Goal: Task Accomplishment & Management: Manage account settings

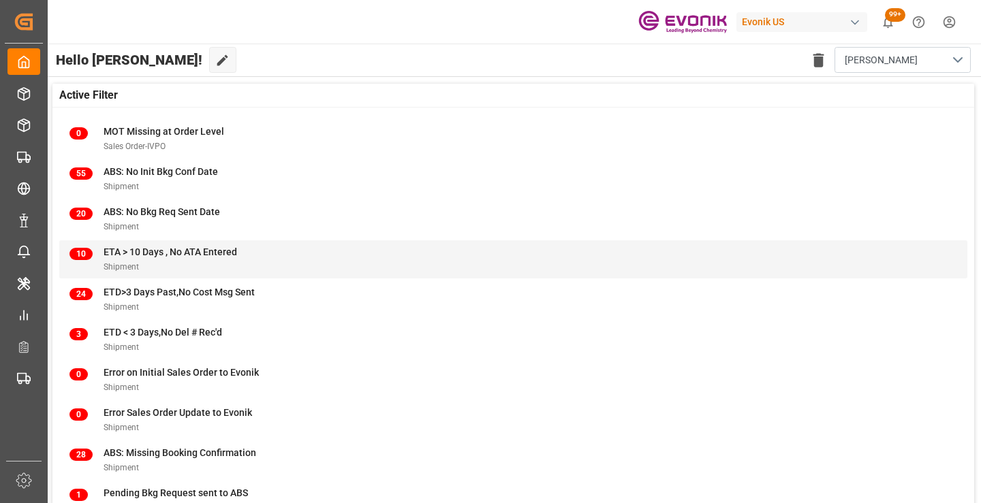
click at [172, 260] on div "Shipment" at bounding box center [171, 267] width 134 height 14
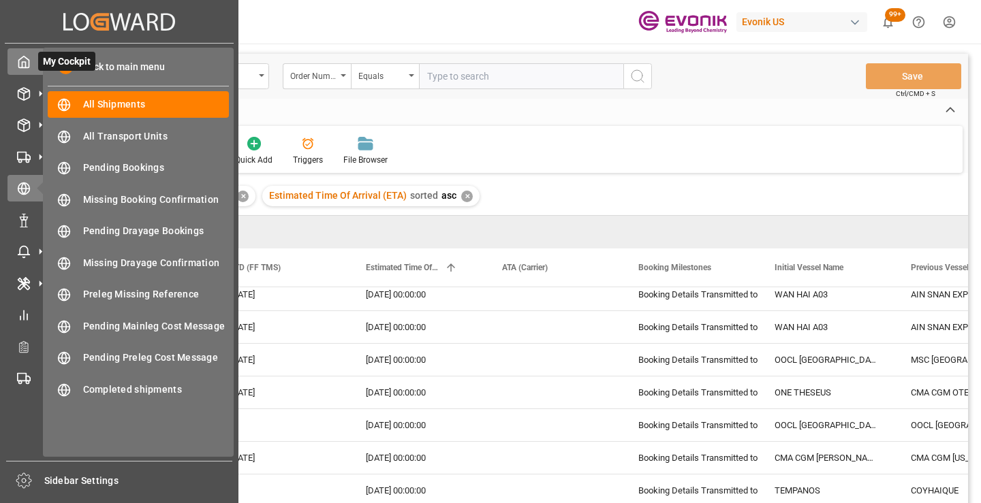
click at [21, 65] on icon at bounding box center [24, 62] width 14 height 14
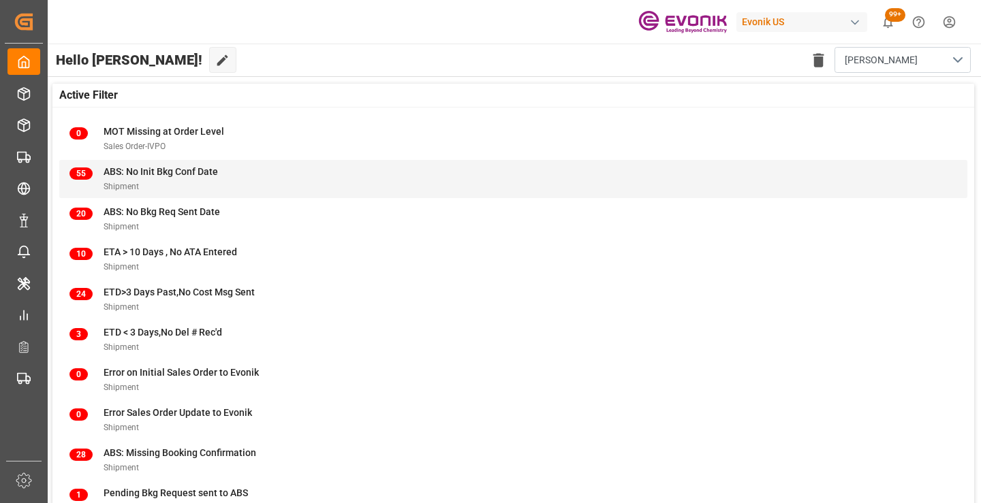
click at [159, 162] on div "55 ABS: No Init Bkg Conf Date Shipment" at bounding box center [513, 179] width 908 height 38
click at [208, 185] on div "Shipment" at bounding box center [161, 186] width 114 height 14
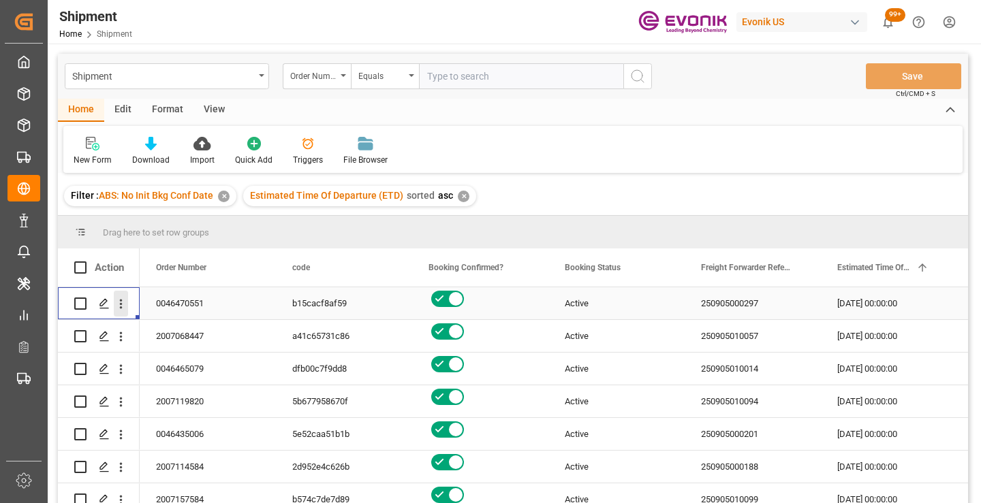
click at [119, 303] on icon "open menu" at bounding box center [121, 304] width 14 height 14
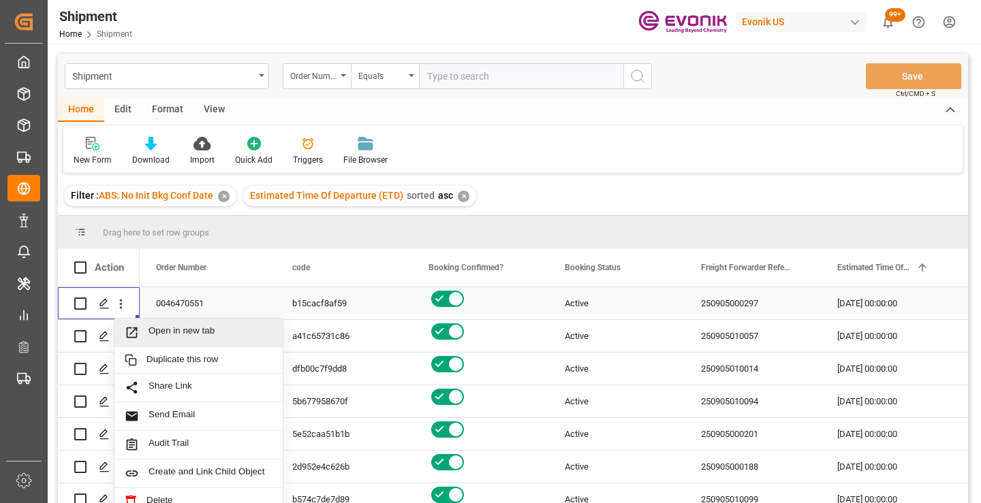
click at [206, 331] on span "Open in new tab" at bounding box center [210, 333] width 124 height 14
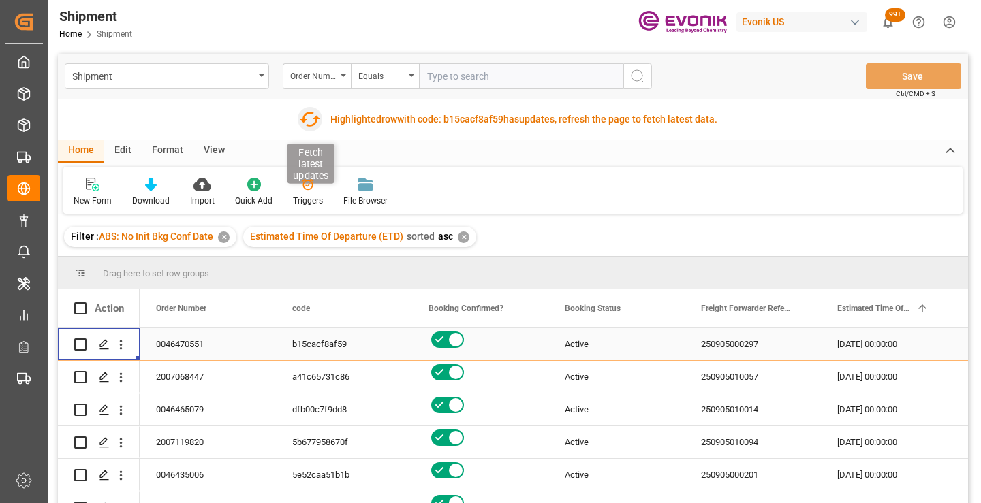
click at [313, 116] on icon "button" at bounding box center [310, 119] width 22 height 22
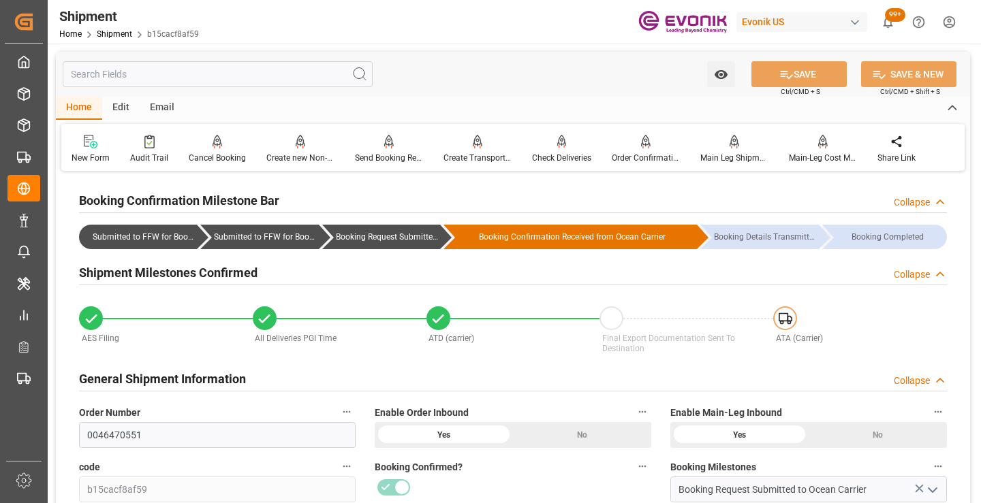
scroll to position [136, 0]
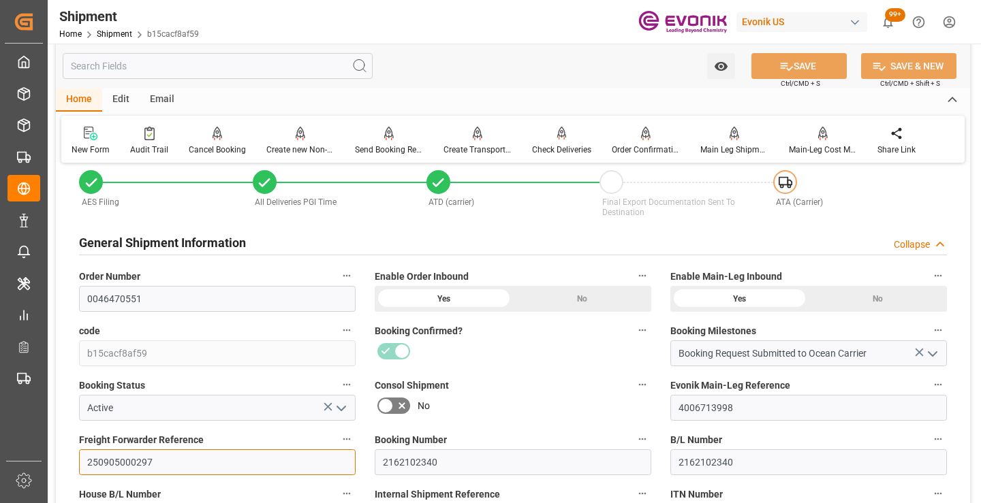
click at [131, 460] on input "250905000297" at bounding box center [217, 463] width 277 height 26
click at [232, 65] on input "text" at bounding box center [218, 66] width 310 height 26
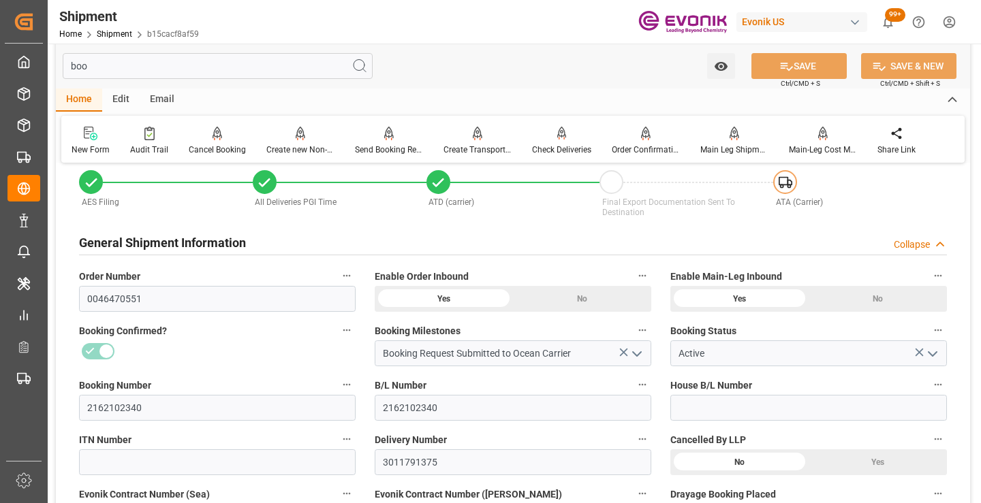
scroll to position [0, 0]
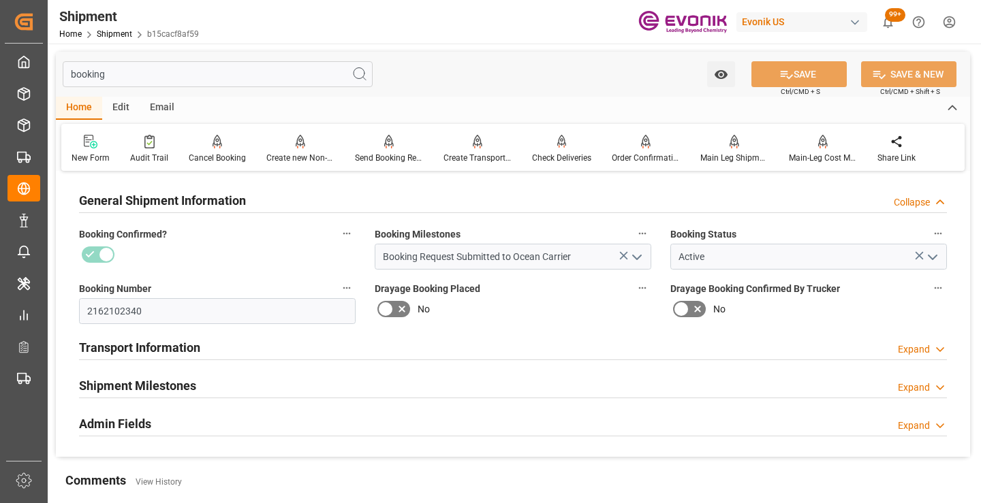
type input "booking"
click at [245, 373] on div "Shipment Milestones Expand" at bounding box center [513, 385] width 868 height 26
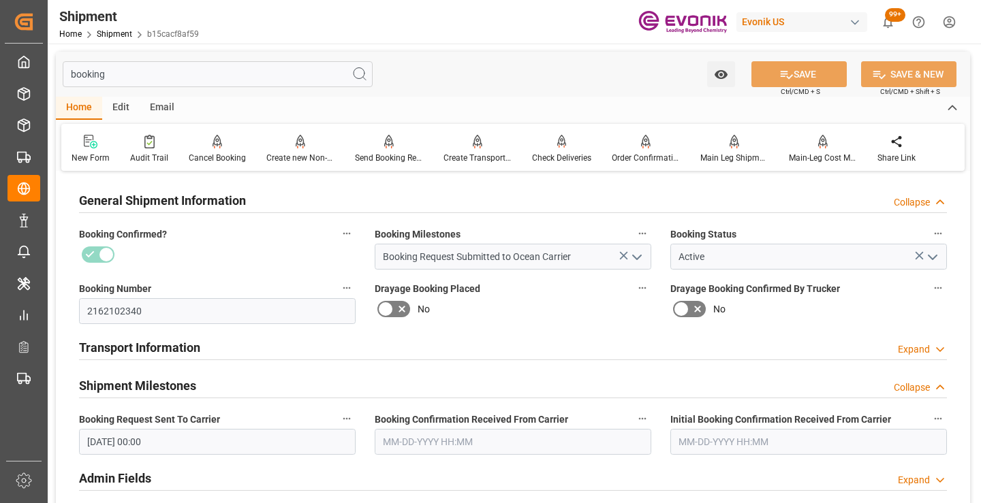
click at [434, 439] on input "text" at bounding box center [513, 442] width 277 height 26
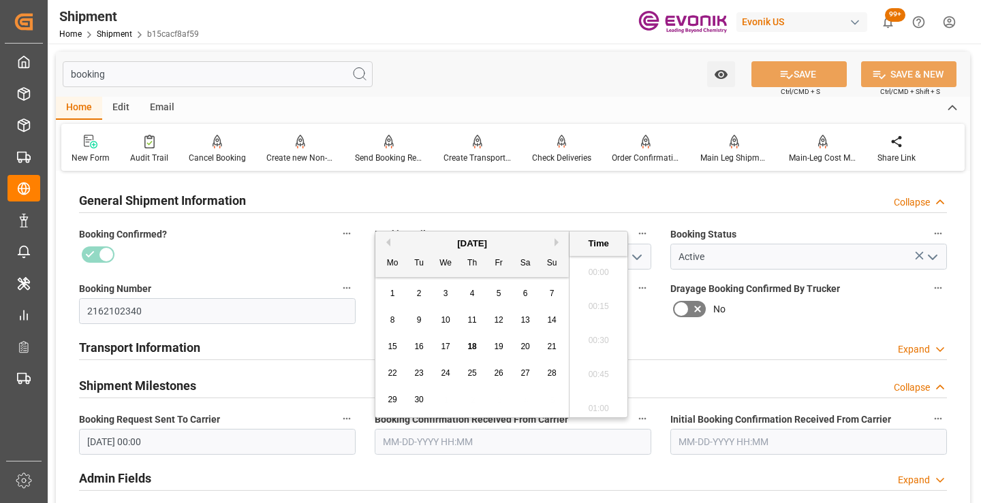
scroll to position [2014, 0]
click at [198, 441] on input "08-28-2025 00:00" at bounding box center [217, 442] width 277 height 26
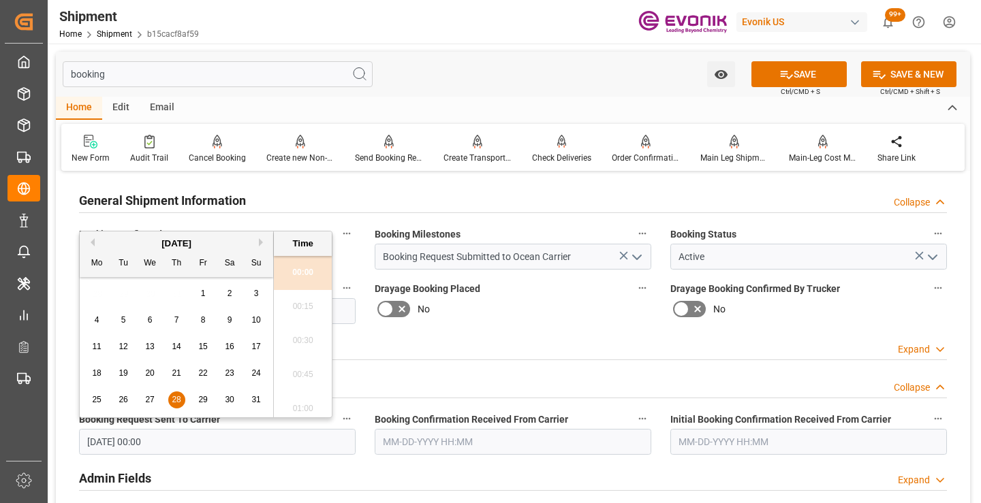
click at [204, 374] on span "22" at bounding box center [202, 374] width 9 height 10
type input "08-22-2025 00:00"
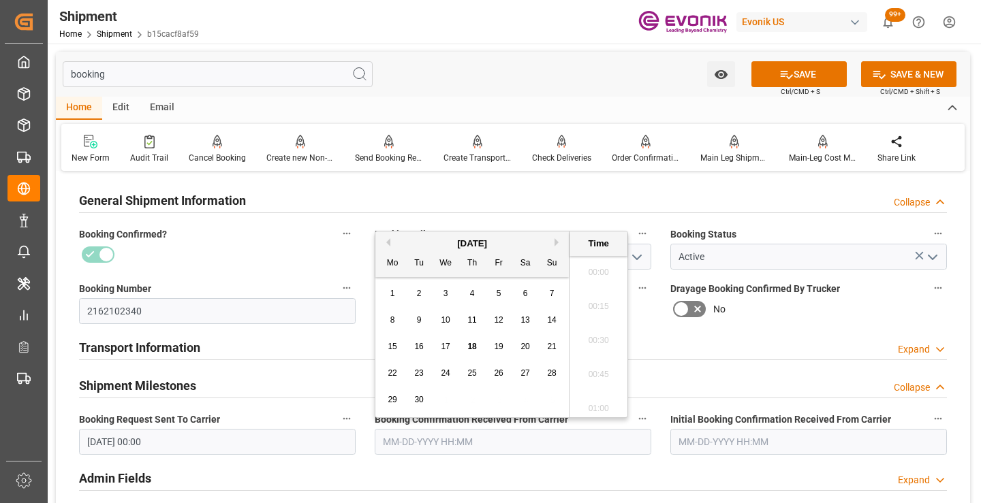
click at [438, 436] on input "text" at bounding box center [513, 442] width 277 height 26
click at [388, 245] on button "Previous Month" at bounding box center [386, 242] width 8 height 8
click at [494, 378] on span "22" at bounding box center [498, 374] width 9 height 10
type input "08-22-2025 00:00"
click at [805, 76] on button "SAVE" at bounding box center [798, 74] width 95 height 26
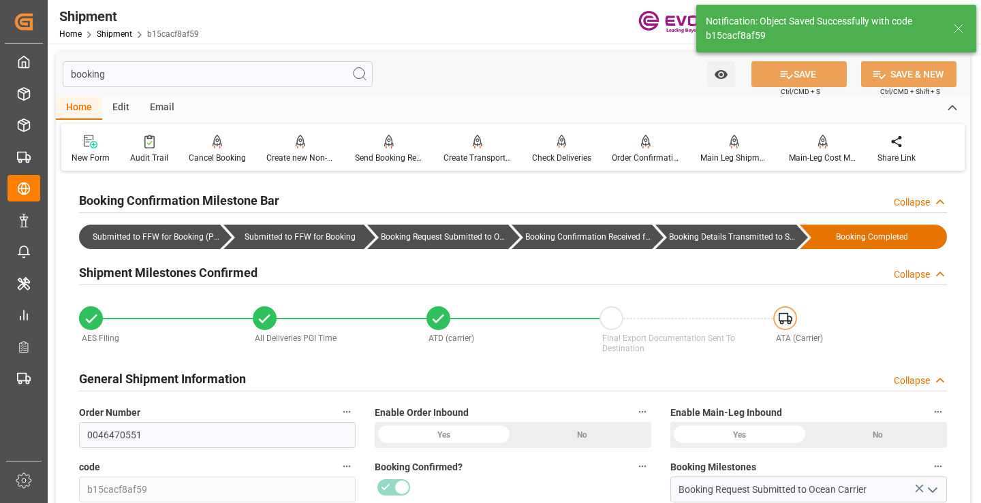
type input "Booking Details Transmitted to SAP"
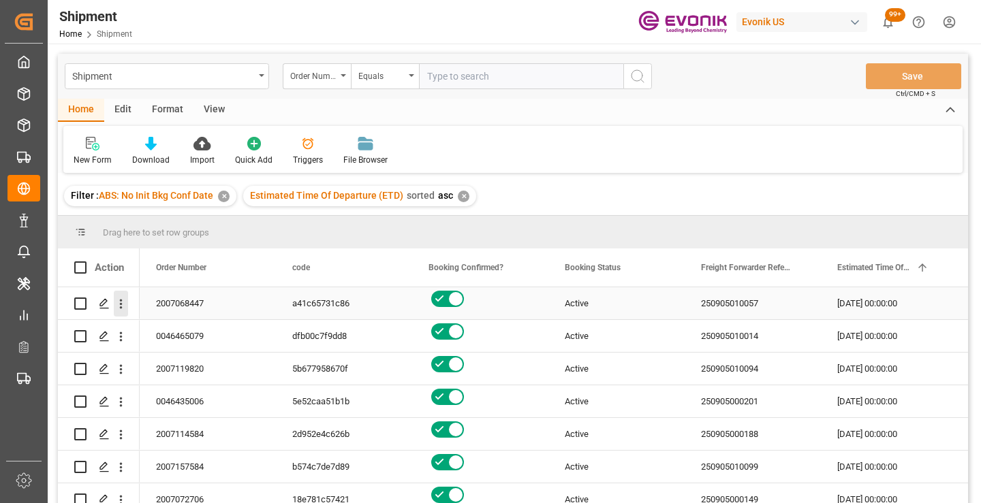
click at [120, 303] on icon "open menu" at bounding box center [121, 304] width 14 height 14
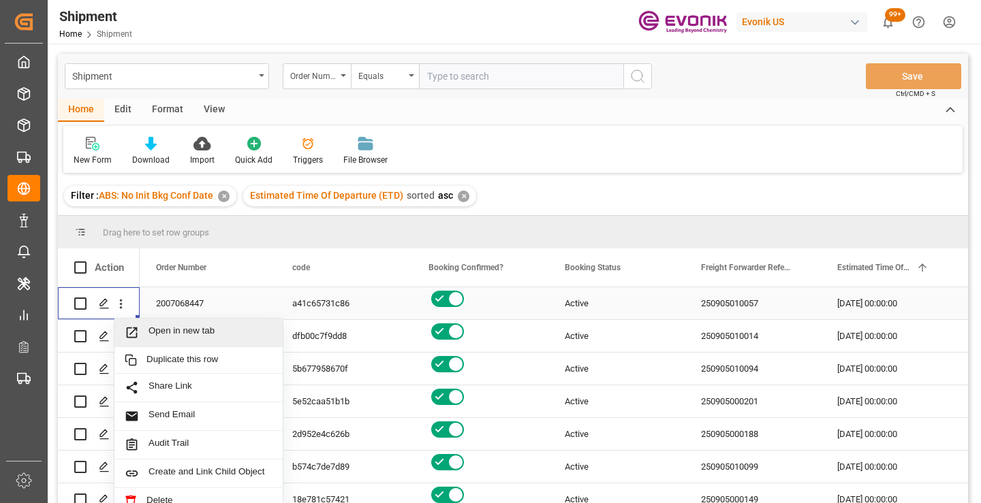
click at [169, 328] on span "Open in new tab" at bounding box center [210, 333] width 124 height 14
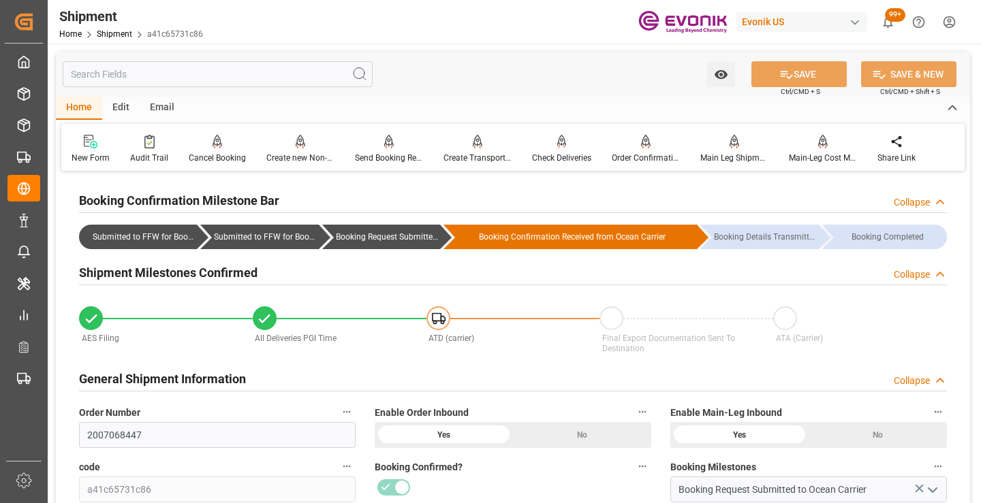
scroll to position [136, 0]
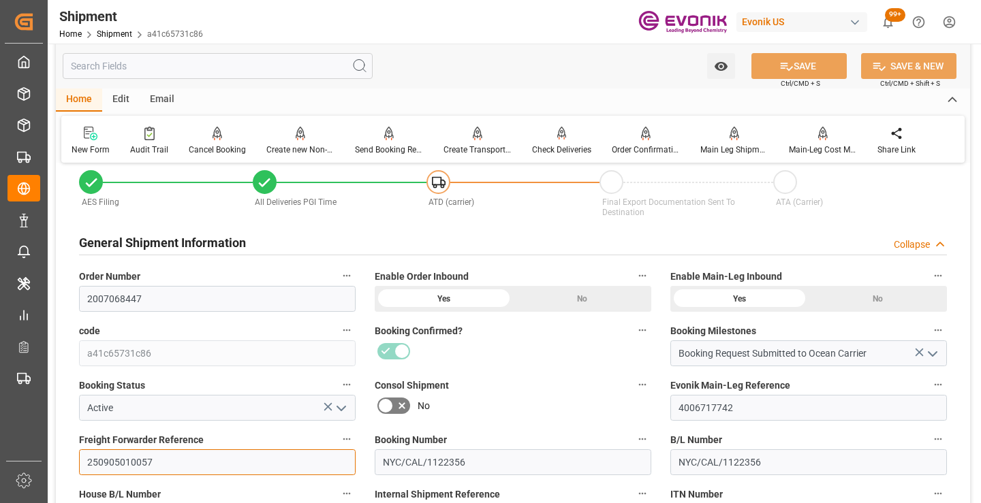
click at [123, 458] on input "250905010057" at bounding box center [217, 463] width 277 height 26
click at [218, 62] on input "text" at bounding box center [218, 66] width 310 height 26
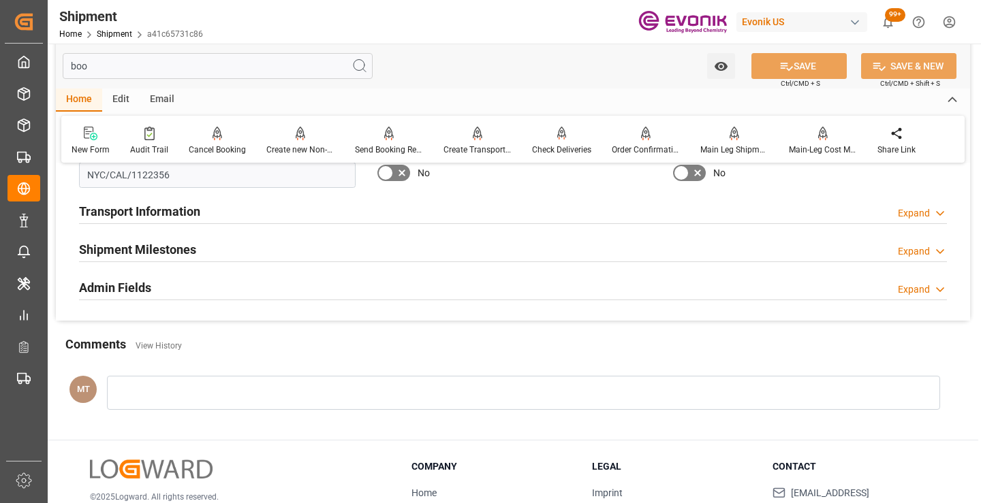
scroll to position [0, 0]
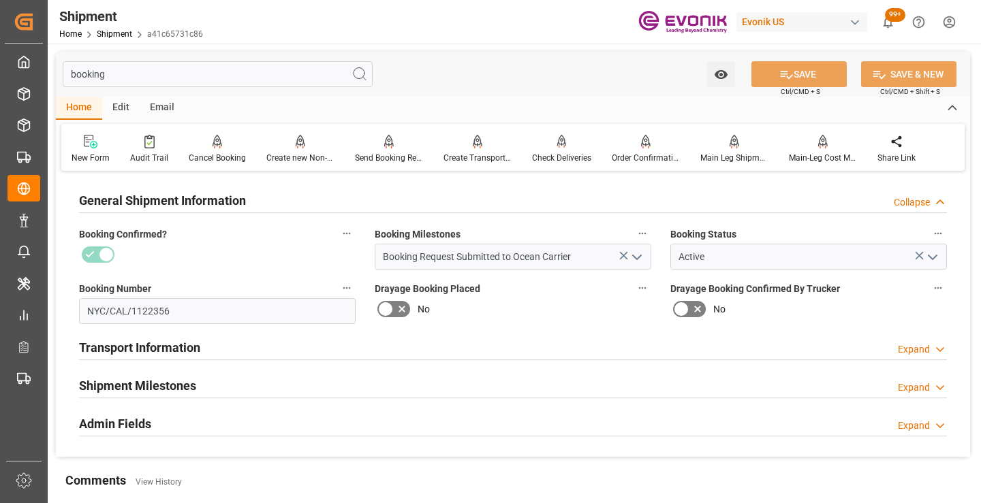
type input "booking"
click at [205, 389] on div "Shipment Milestones Expand" at bounding box center [513, 385] width 868 height 26
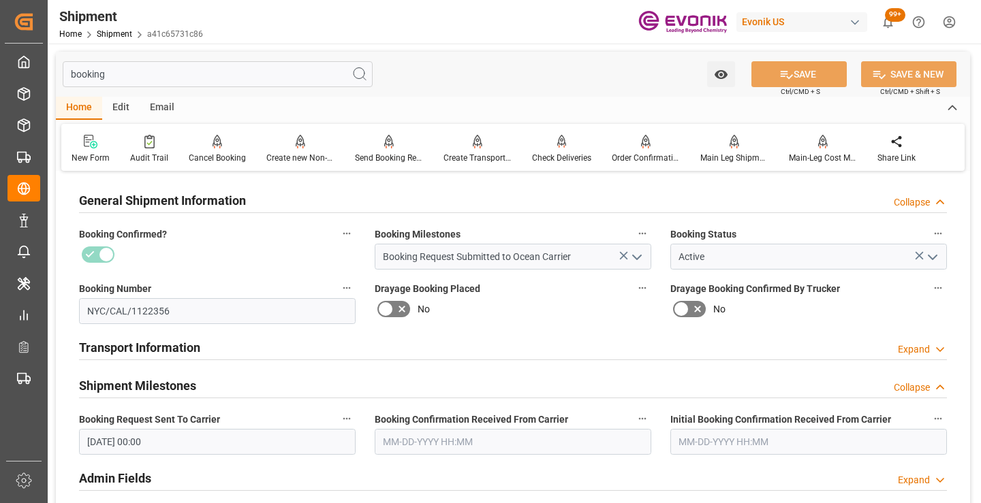
click at [452, 428] on label "Booking Confirmation Received From Carrier" at bounding box center [513, 419] width 277 height 19
click at [633, 428] on button "Booking Confirmation Received From Carrier" at bounding box center [642, 419] width 18 height 18
click at [458, 439] on div at bounding box center [490, 251] width 981 height 503
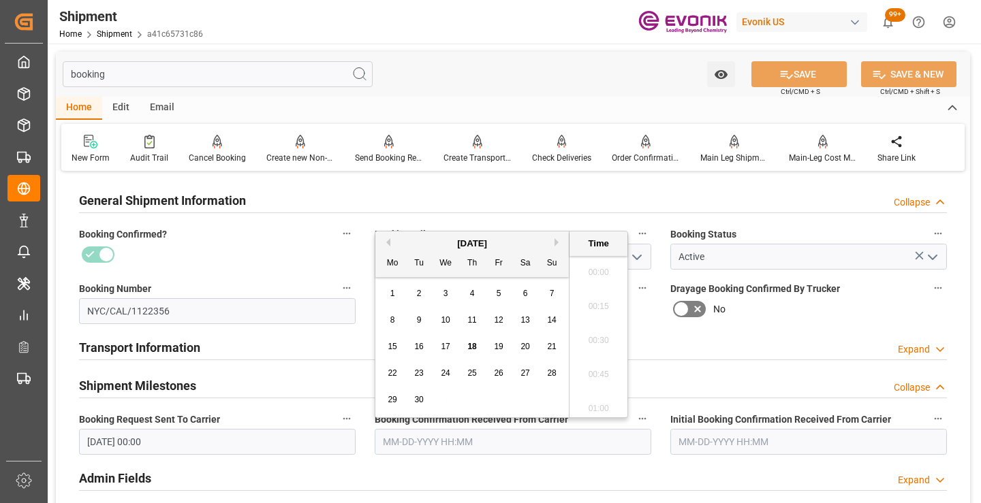
click at [445, 439] on input "text" at bounding box center [513, 442] width 277 height 26
click at [388, 242] on button "Previous Month" at bounding box center [386, 242] width 8 height 8
click at [393, 371] on span "18" at bounding box center [392, 374] width 9 height 10
type input "08-18-2025 00:00"
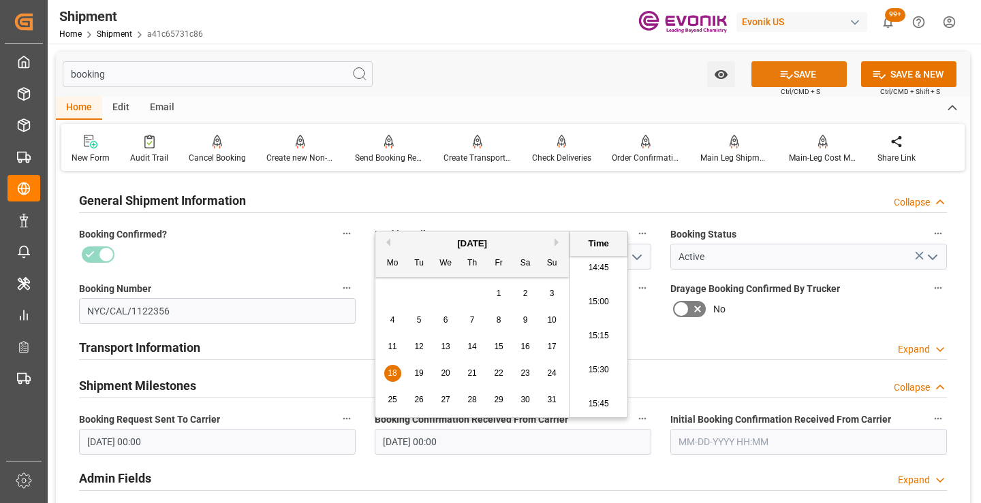
click at [775, 81] on button "SAVE" at bounding box center [798, 74] width 95 height 26
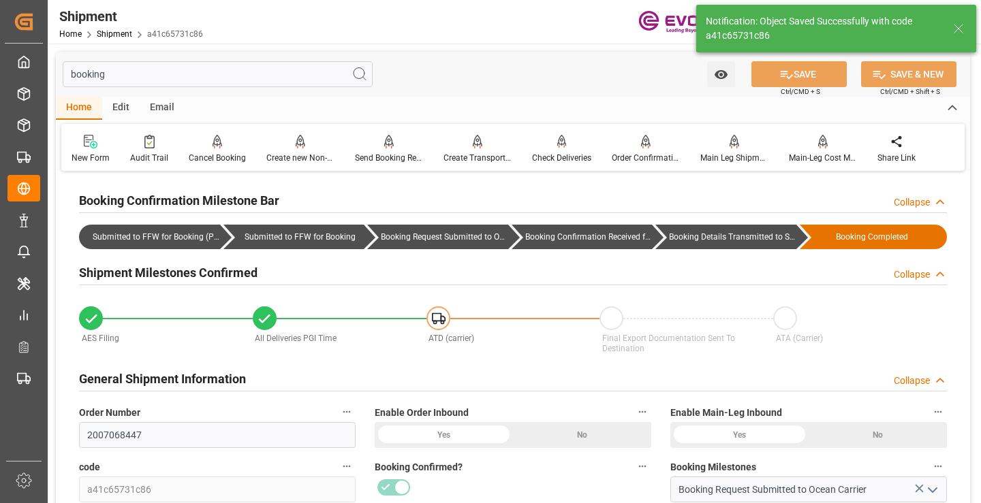
type input "Booking Details Transmitted to SAP"
